Goal: Find specific page/section: Find specific page/section

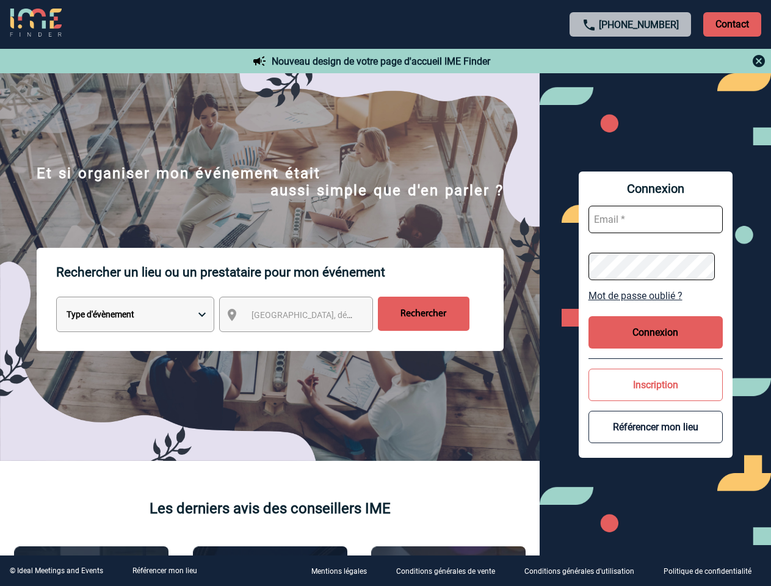
click at [385, 293] on p "Rechercher un lieu ou un prestataire pour mon événement" at bounding box center [280, 272] width 448 height 49
click at [732, 24] on p "Contact" at bounding box center [732, 24] width 58 height 24
click at [631, 61] on div at bounding box center [631, 61] width 272 height 15
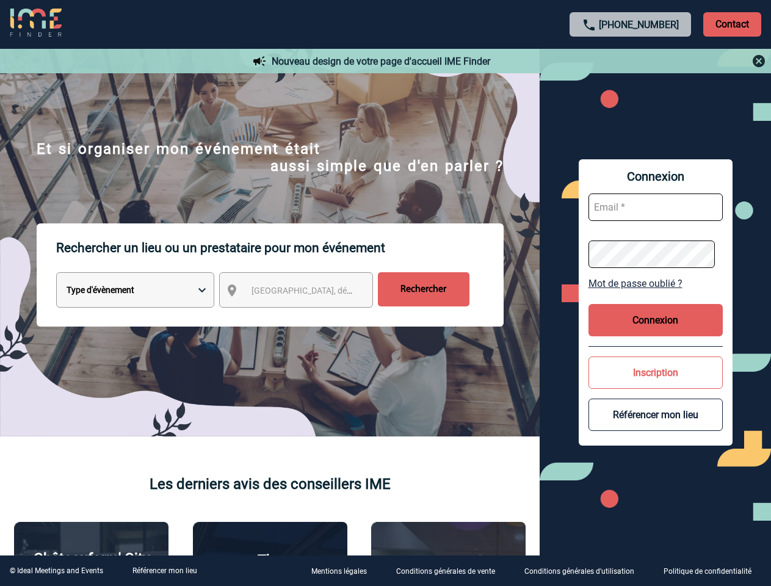
click at [307, 317] on div at bounding box center [315, 240] width 631 height 480
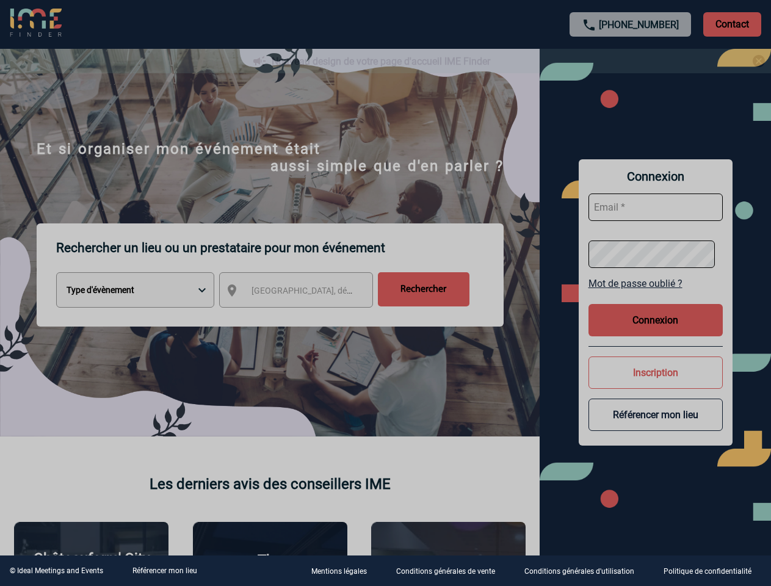
click at [656, 295] on div at bounding box center [385, 293] width 771 height 586
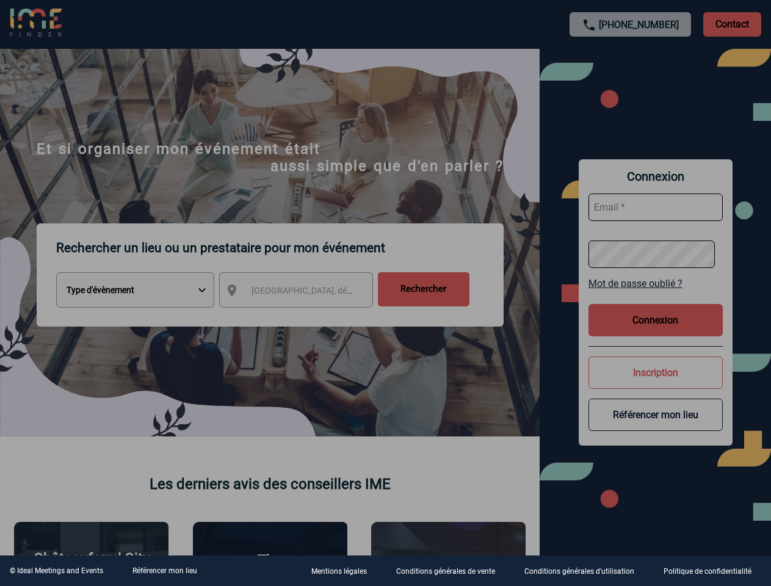
click at [656, 332] on div at bounding box center [385, 293] width 771 height 586
click at [656, 385] on div at bounding box center [385, 293] width 771 height 586
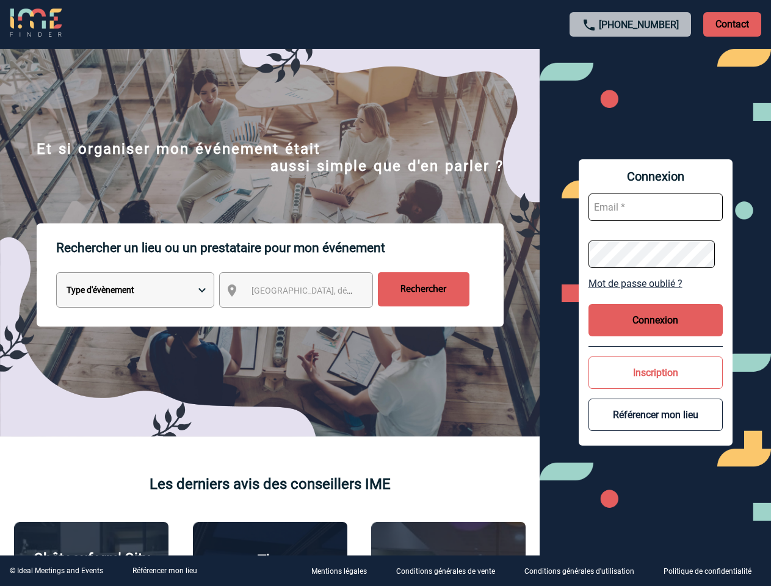
click at [656, 427] on button "Référencer mon lieu" at bounding box center [656, 415] width 134 height 32
click at [164, 571] on link "Référencer mon lieu" at bounding box center [164, 571] width 65 height 9
